Goal: Transaction & Acquisition: Purchase product/service

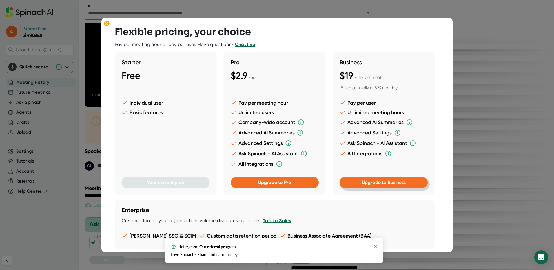
click at [369, 181] on span "Upgrade to Business" at bounding box center [384, 183] width 44 height 6
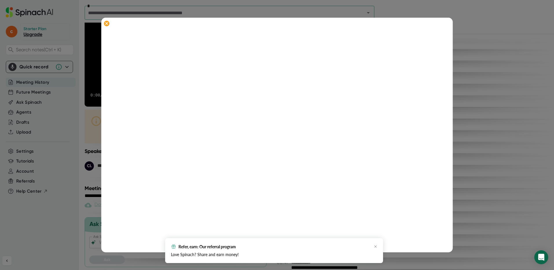
scroll to position [106, 0]
click at [375, 247] on icon "button" at bounding box center [375, 246] width 3 height 3
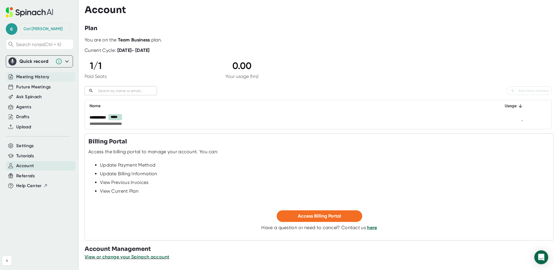
click at [34, 79] on span "Meeting History" at bounding box center [32, 77] width 33 height 7
